Goal: Transaction & Acquisition: Purchase product/service

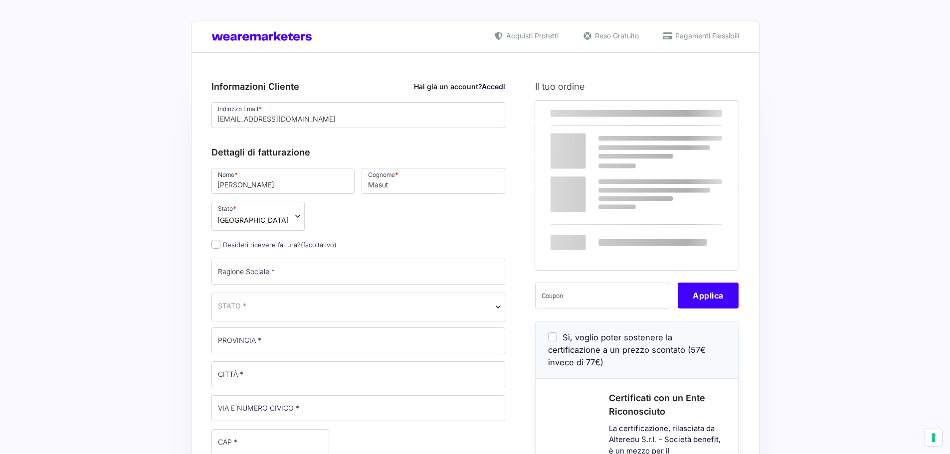
select select
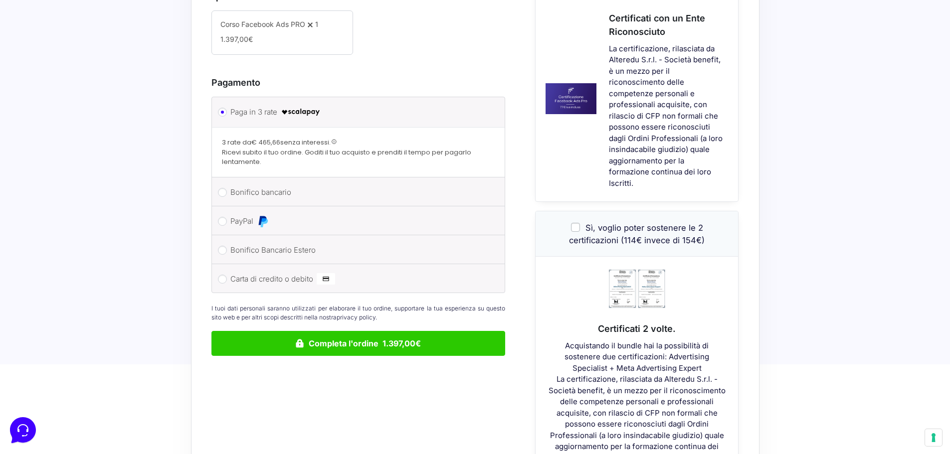
click at [249, 206] on li "PayPal Procedi al pagamento via PayPal." at bounding box center [358, 220] width 293 height 29
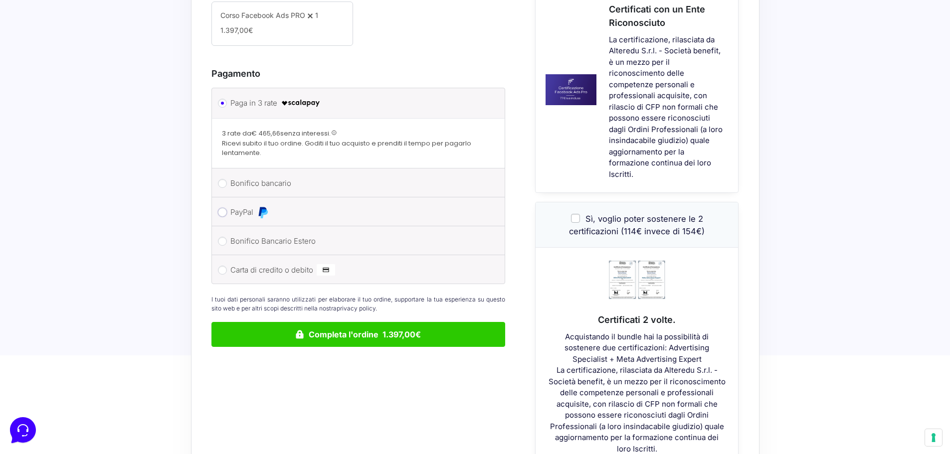
click at [225, 208] on input "PayPal" at bounding box center [222, 212] width 9 height 9
radio input "true"
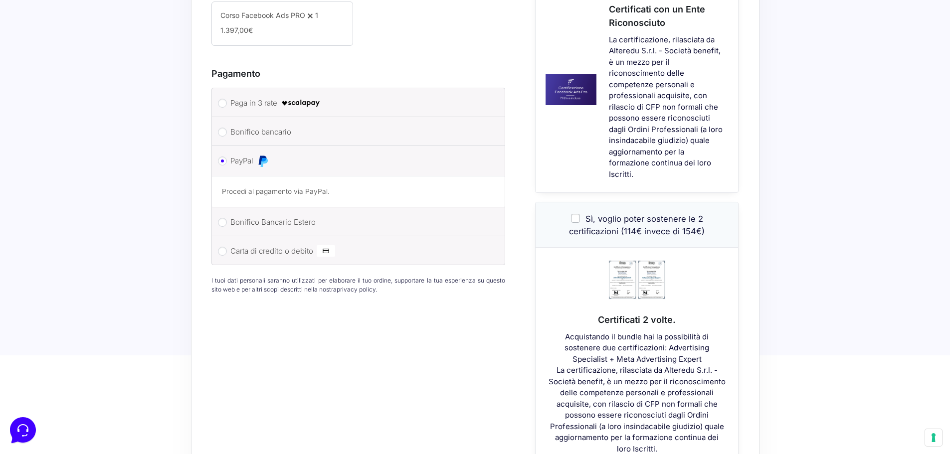
click at [525, 161] on div "Informazioni Cliente Hai già un account? Accedi Indirizzo Email * [EMAIL_ADDRES…" at bounding box center [369, 69] width 317 height 798
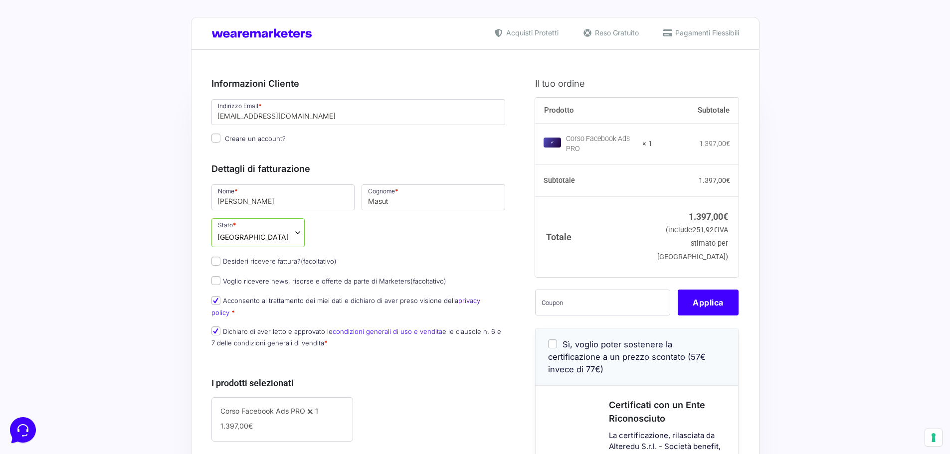
scroll to position [0, 0]
